Goal: Transaction & Acquisition: Purchase product/service

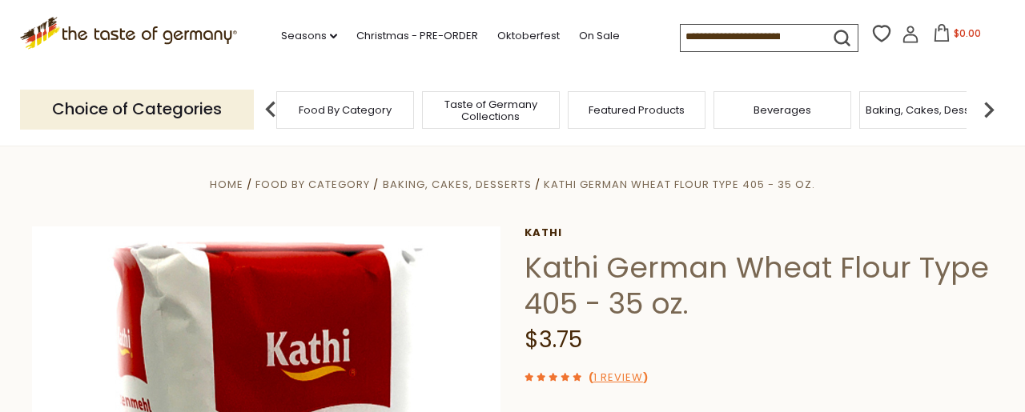
click at [925, 106] on span "Baking, Cakes, Desserts" at bounding box center [928, 110] width 124 height 12
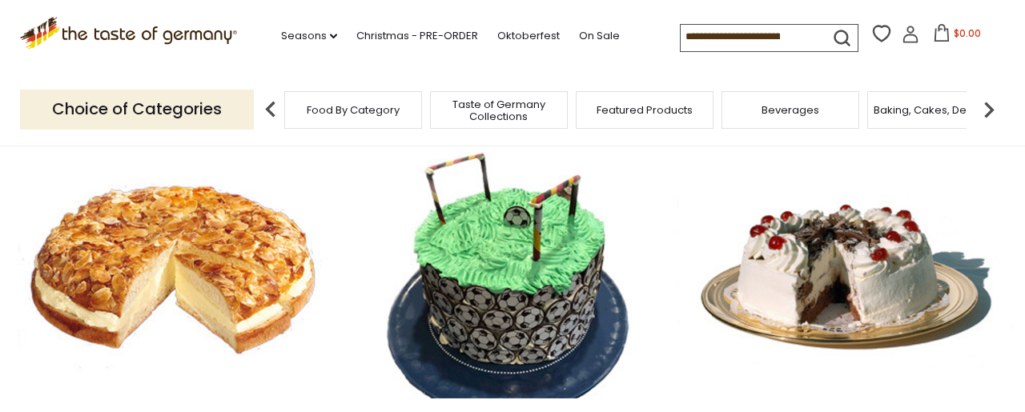
click at [681, 32] on input at bounding box center [748, 36] width 135 height 22
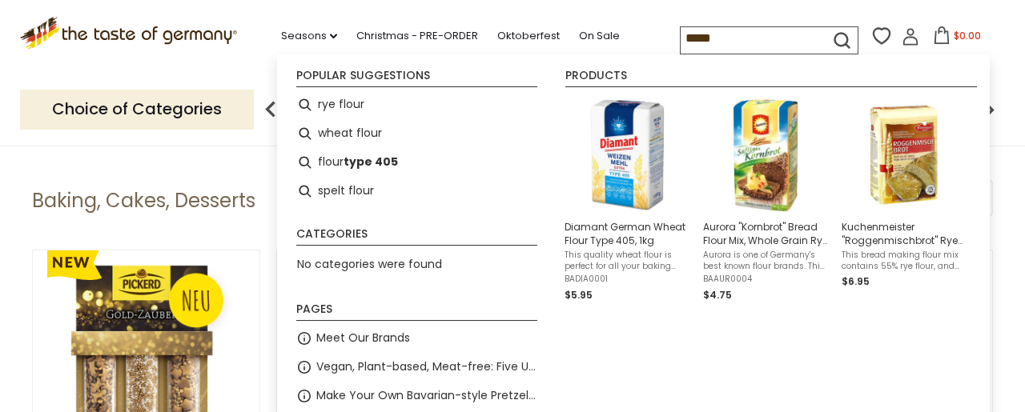
type input "*****"
click at [831, 38] on icon "submit" at bounding box center [842, 41] width 22 height 22
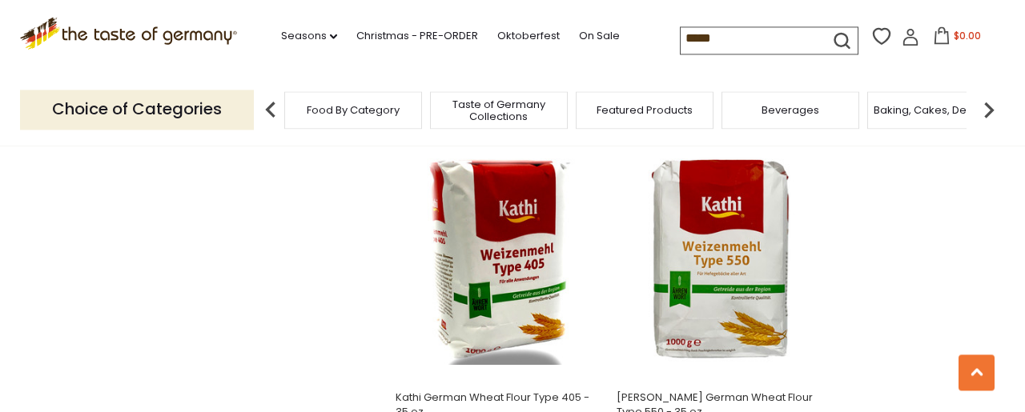
scroll to position [1960, 0]
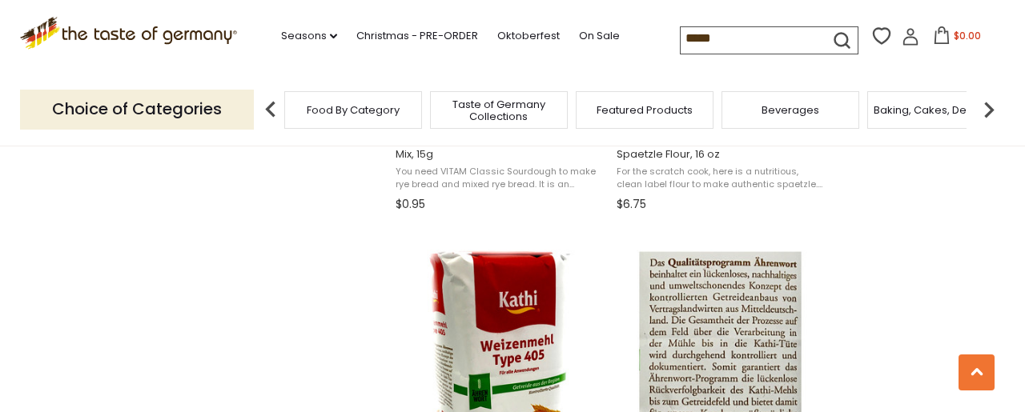
click at [744, 334] on img "Kathi German Wheat Flour Type 550 - 35 oz." at bounding box center [720, 350] width 212 height 212
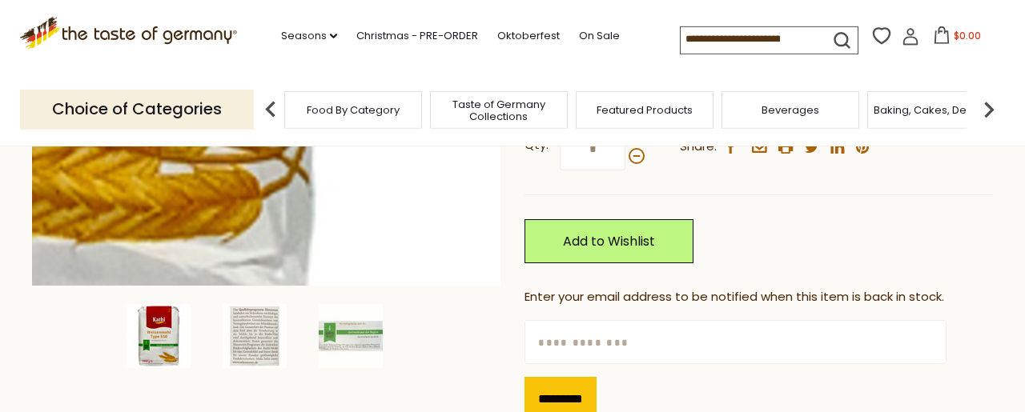
scroll to position [408, 0]
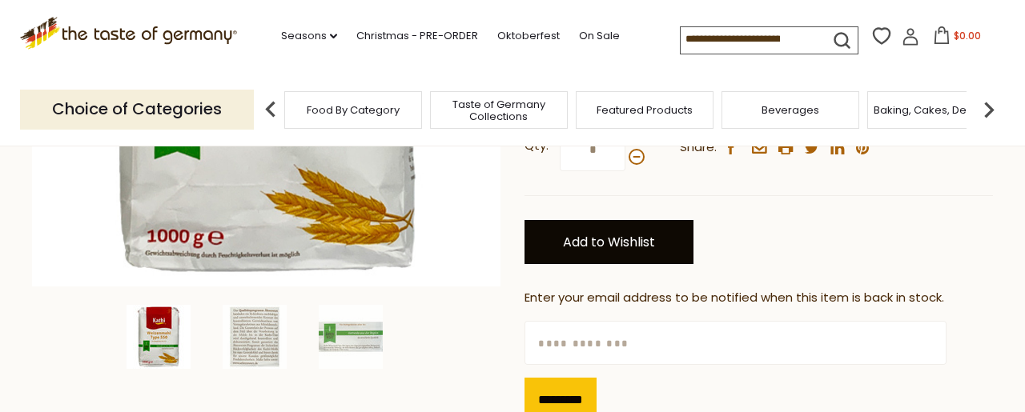
click at [618, 239] on link "Add to Wishlist" at bounding box center [608, 242] width 169 height 44
